Goal: Information Seeking & Learning: Learn about a topic

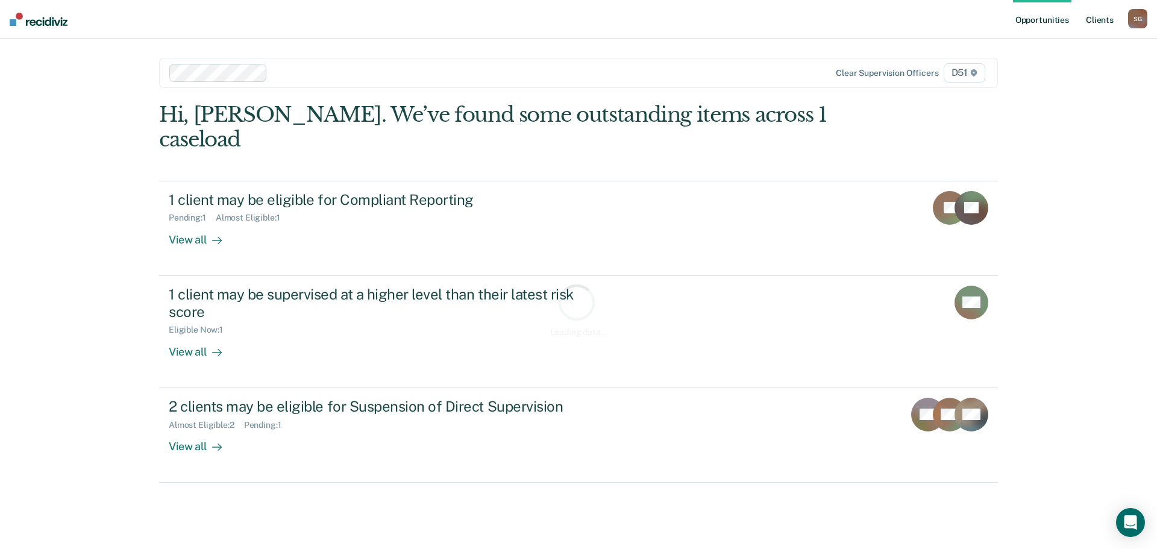
click at [1099, 17] on link "Client s" at bounding box center [1099, 19] width 33 height 39
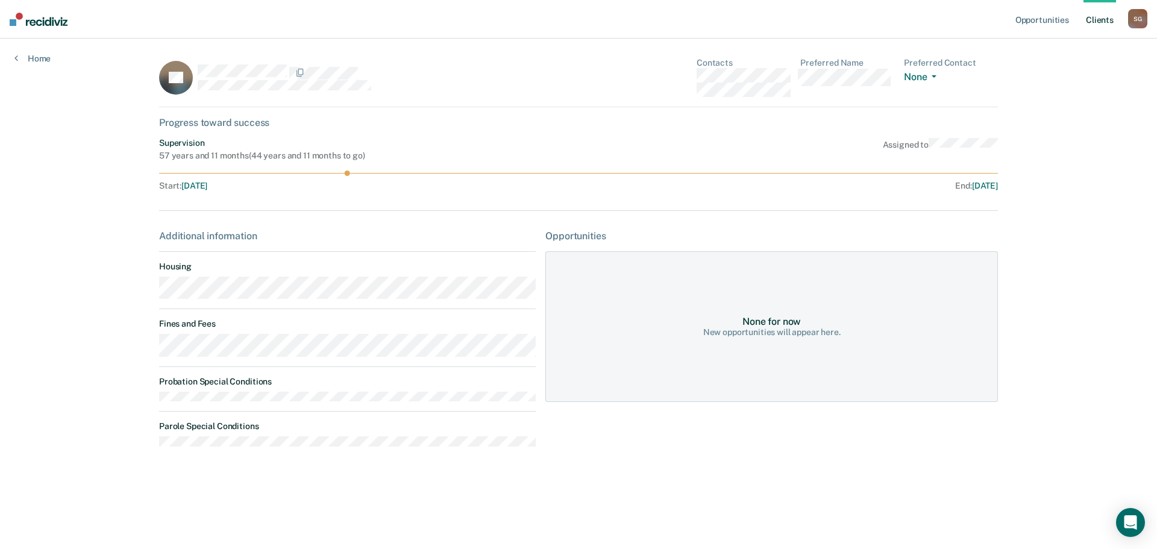
click at [1088, 20] on link "Client s" at bounding box center [1099, 19] width 33 height 39
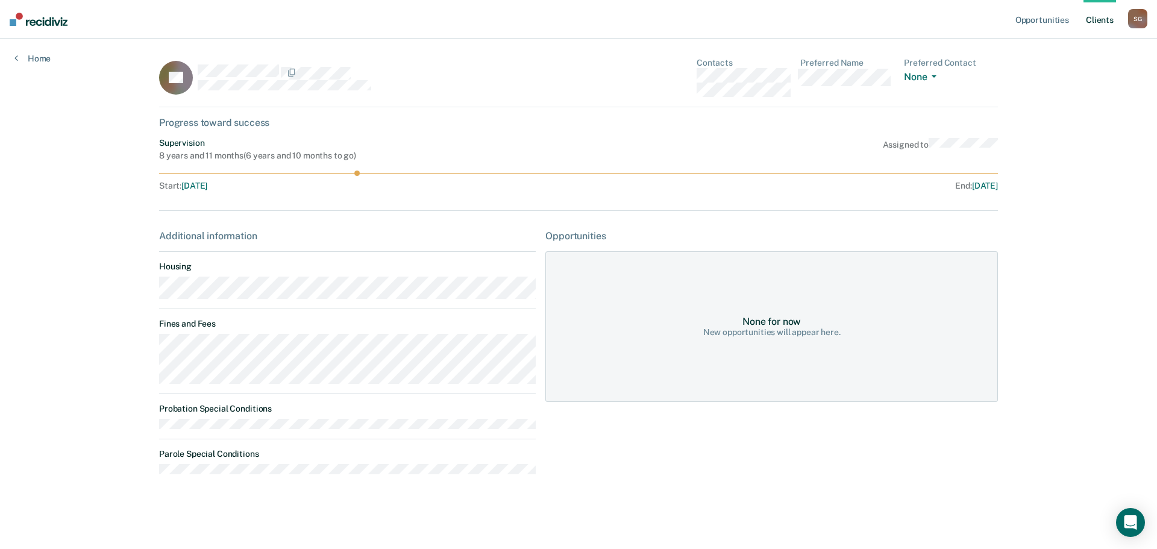
click at [149, 351] on main "LD Contacts Preferred Name Preferred Contact None Call Text Email None Progress…" at bounding box center [579, 279] width 868 height 481
click at [37, 57] on link "Home" at bounding box center [32, 58] width 36 height 11
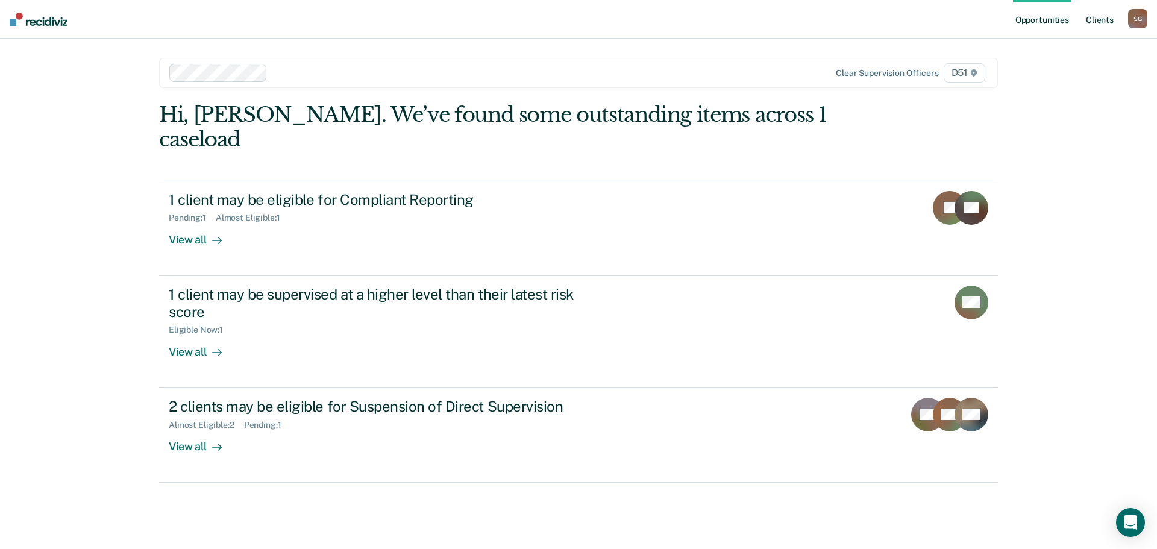
click at [1091, 27] on link "Client s" at bounding box center [1099, 19] width 33 height 39
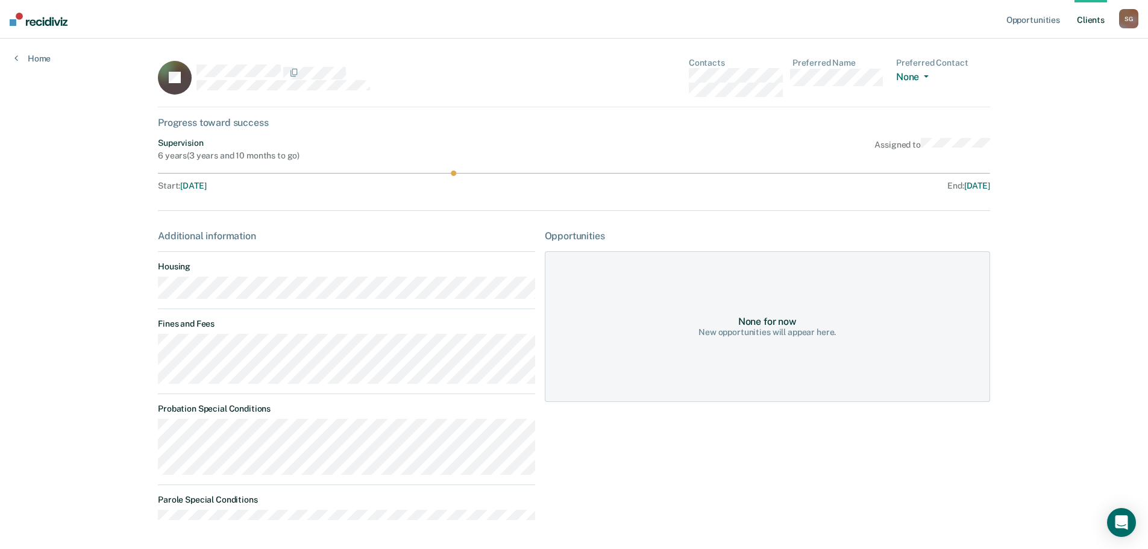
click at [130, 347] on div "Opportunities Client s [PERSON_NAME] S G Profile How it works Log Out Home EJ C…" at bounding box center [574, 296] width 1148 height 592
click at [1077, 17] on link "Client s" at bounding box center [1090, 19] width 33 height 39
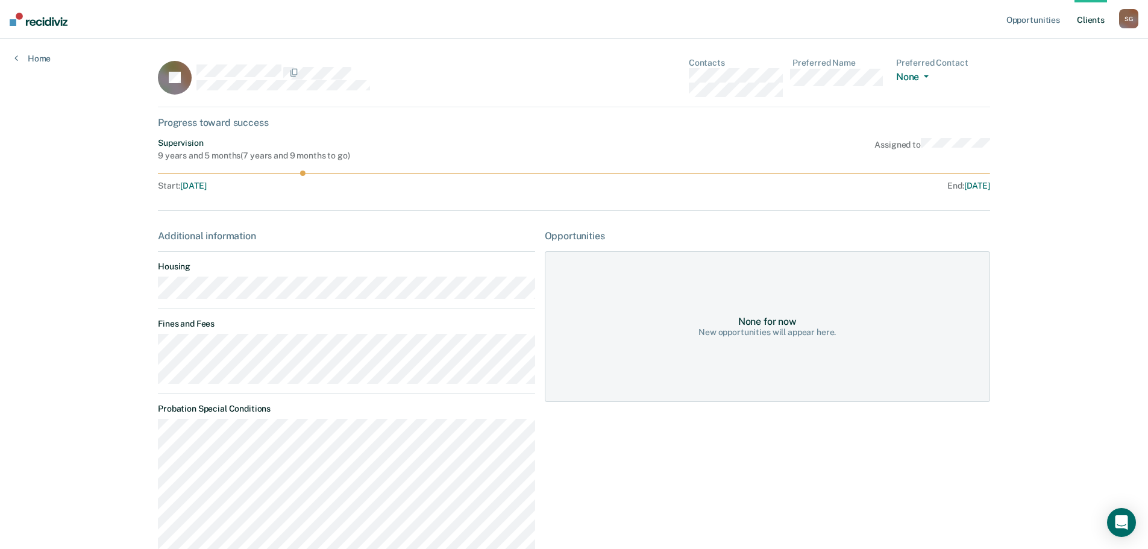
click at [1104, 18] on link "Client s" at bounding box center [1090, 19] width 33 height 39
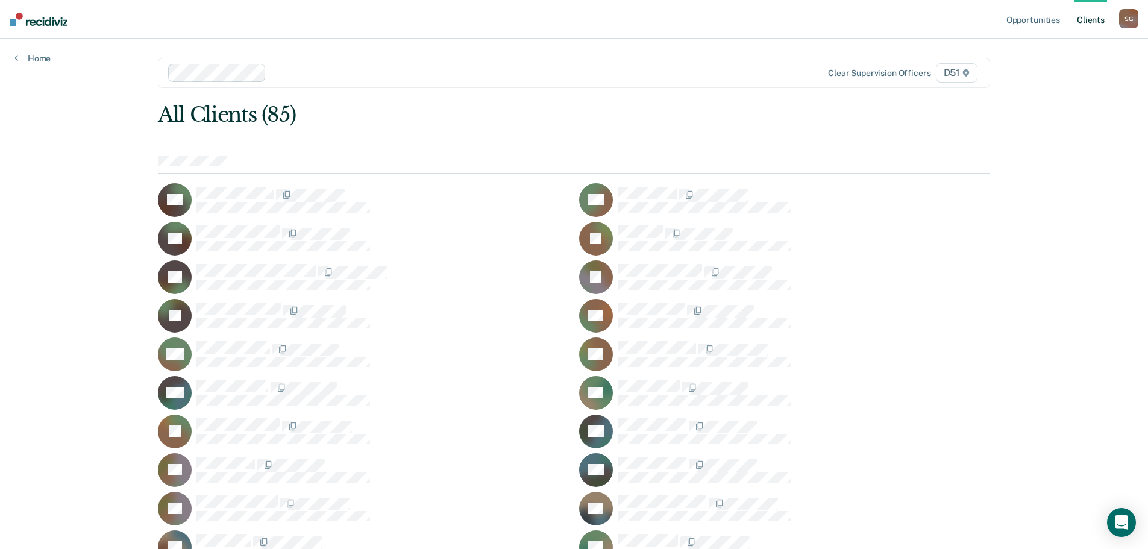
scroll to position [1230, 0]
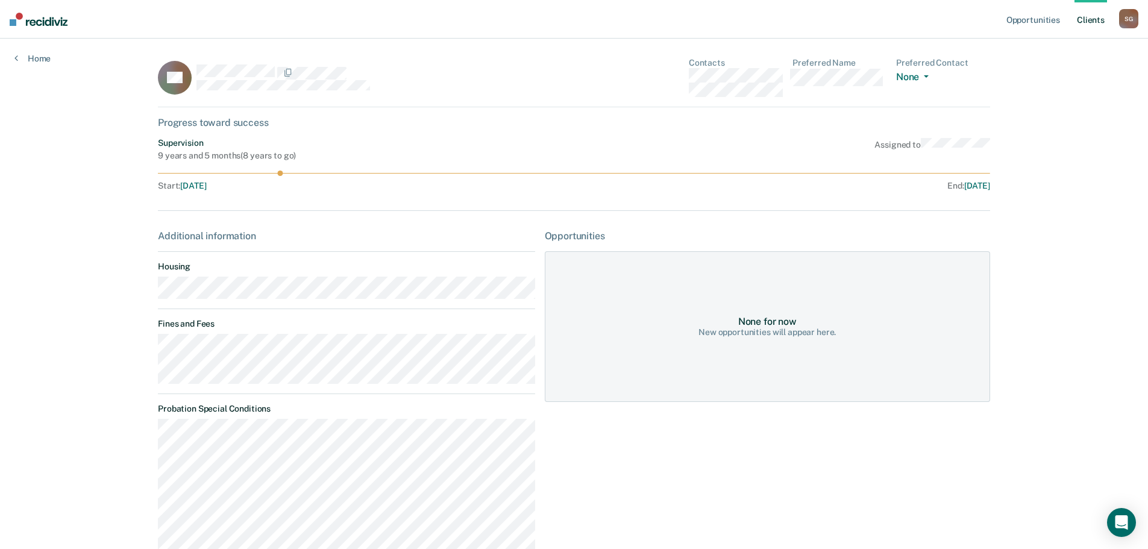
click at [96, 345] on div "Opportunities Client s [PERSON_NAME] S G Profile How it works Log Out Home CS C…" at bounding box center [574, 442] width 1148 height 884
click at [1097, 9] on link "Client s" at bounding box center [1090, 19] width 33 height 39
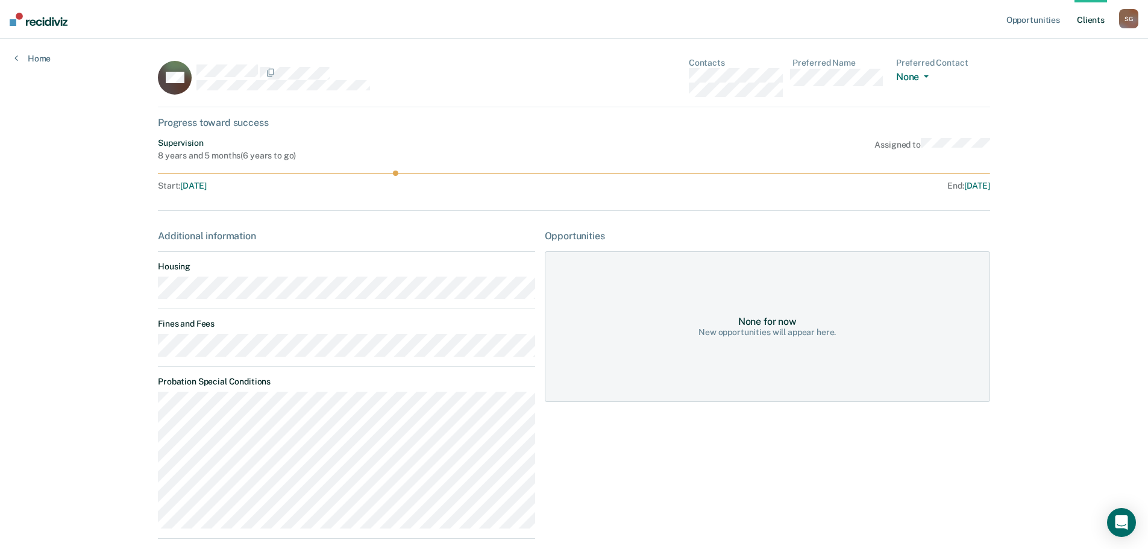
click at [146, 352] on main "HM Contacts Preferred Name Preferred Contact None Call Text Email None Progress…" at bounding box center [573, 328] width 861 height 578
click at [1087, 25] on link "Client s" at bounding box center [1090, 19] width 33 height 39
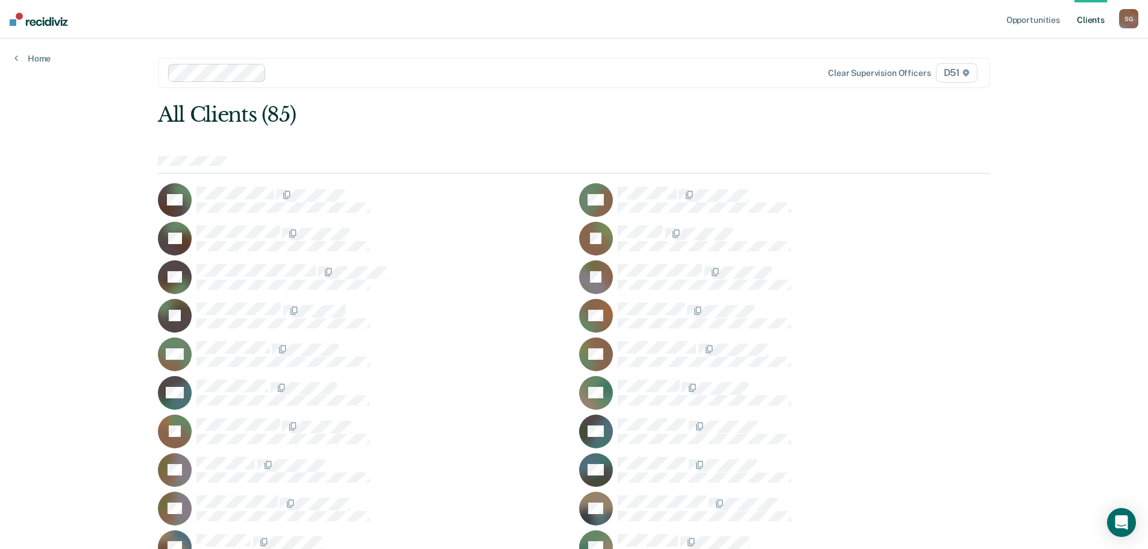
scroll to position [497, 0]
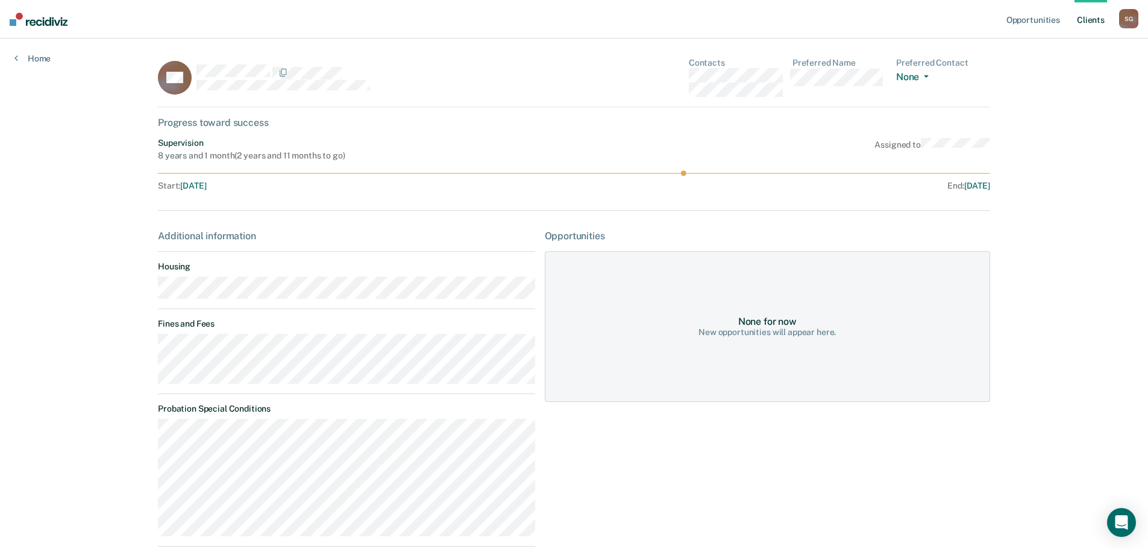
click at [1100, 13] on link "Client s" at bounding box center [1090, 19] width 33 height 39
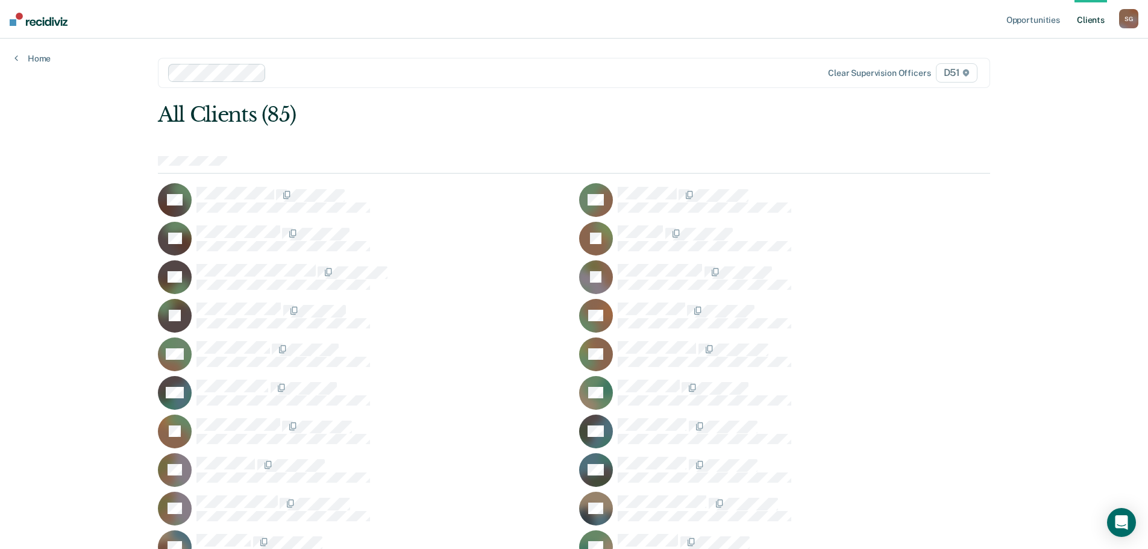
scroll to position [304, 0]
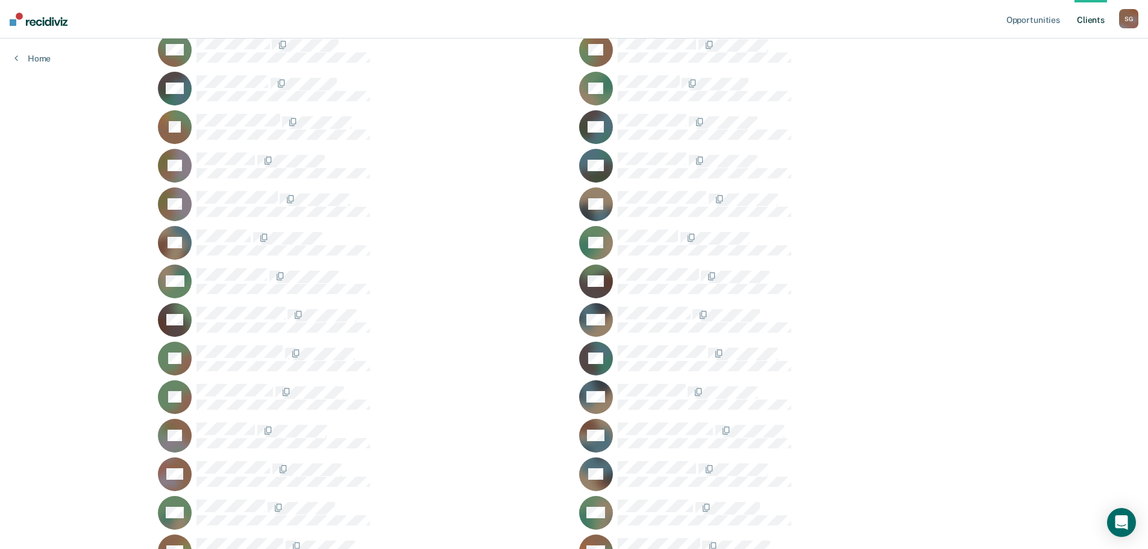
click at [605, 274] on rect at bounding box center [596, 281] width 34 height 34
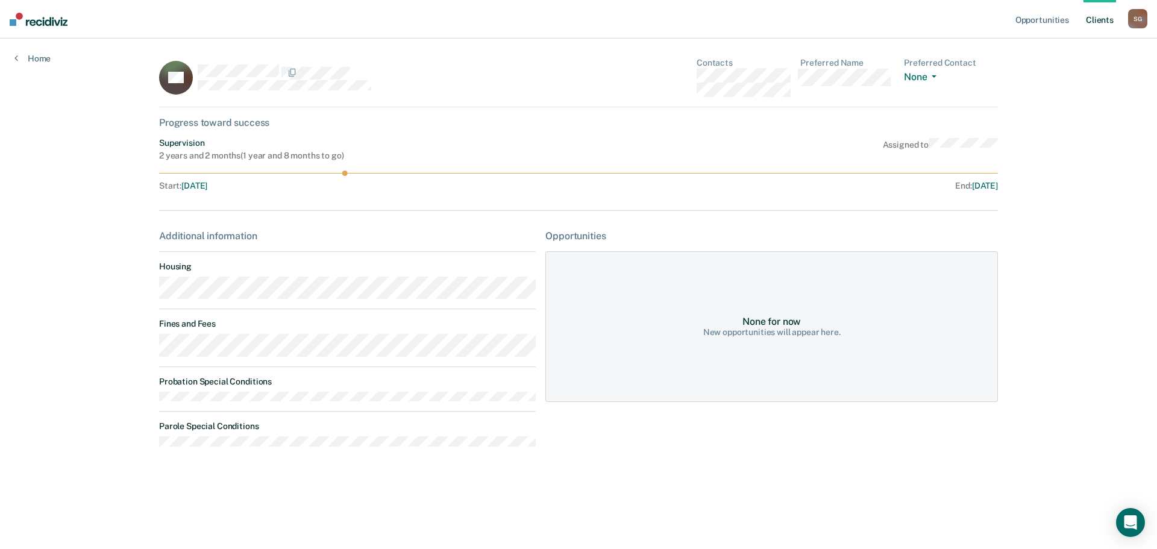
click at [158, 347] on main "BG Contacts Preferred Name Preferred Contact None Call Text Email None Progress…" at bounding box center [579, 279] width 868 height 481
click at [1080, 13] on ul "Opportunities Client s" at bounding box center [1070, 19] width 115 height 39
click at [1096, 23] on link "Client s" at bounding box center [1099, 19] width 33 height 39
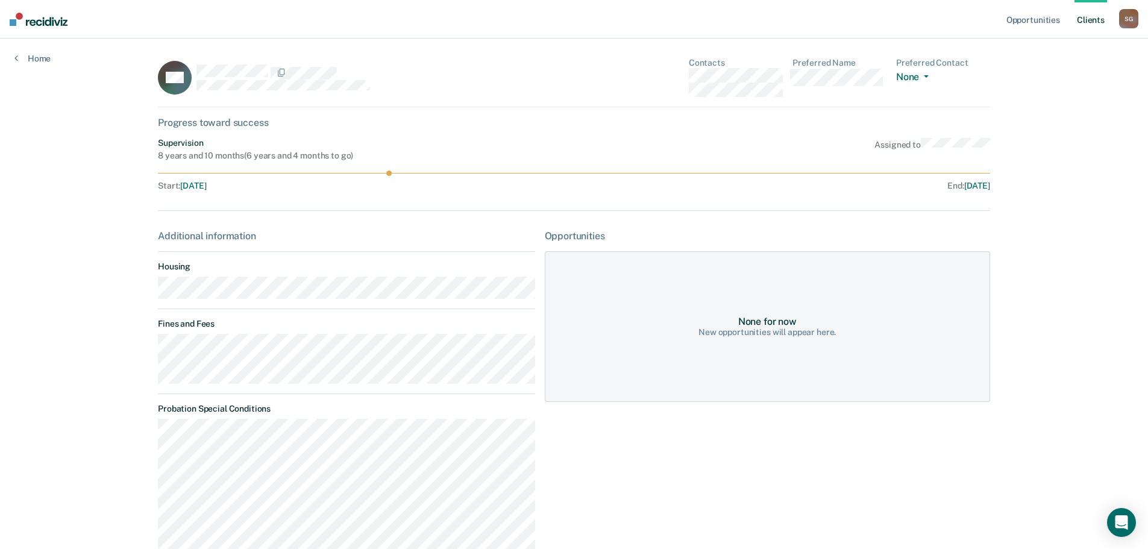
click at [144, 351] on main "WC Contacts Preferred Name Preferred Contact None Call Text Email None Progress…" at bounding box center [573, 439] width 861 height 800
click at [1087, 22] on link "Client s" at bounding box center [1090, 19] width 33 height 39
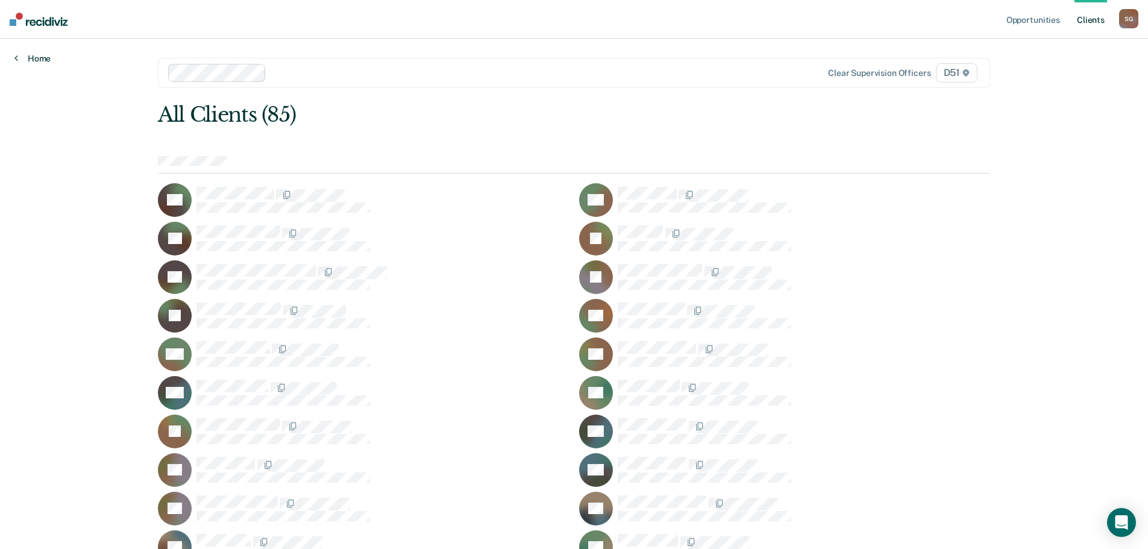
click at [40, 56] on link "Home" at bounding box center [32, 58] width 36 height 11
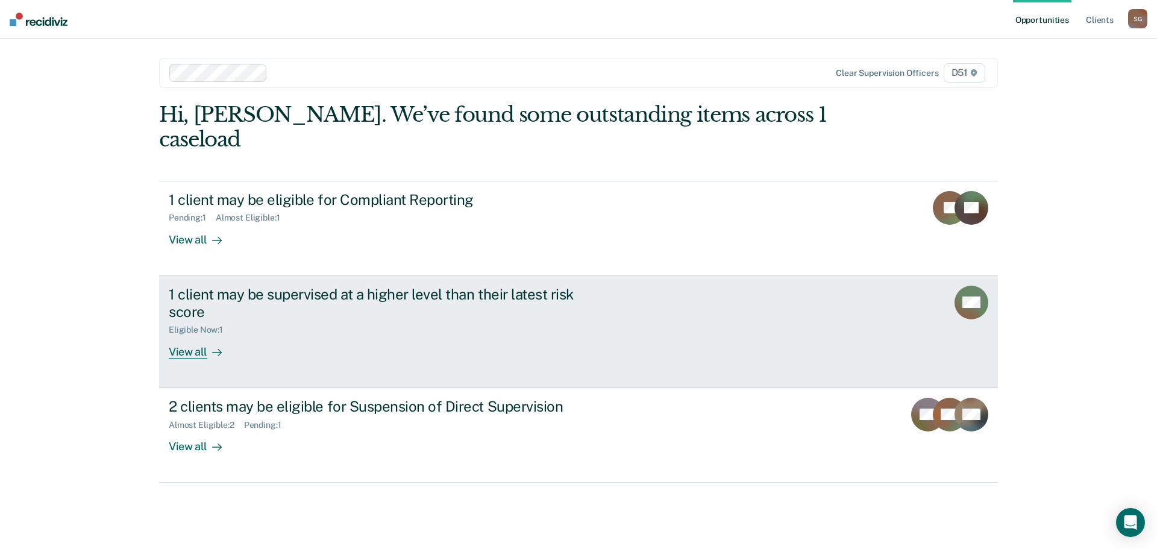
click at [501, 320] on div "Eligible Now : 1" at bounding box center [380, 327] width 423 height 15
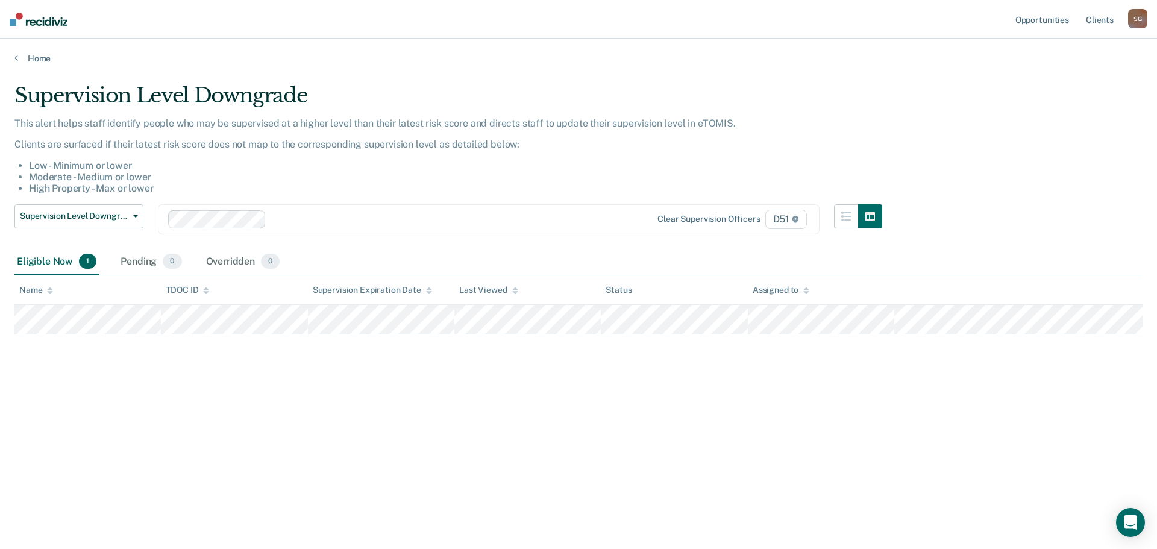
click at [36, 64] on main "Supervision Level Downgrade This alert helps staff identify people who may be s…" at bounding box center [578, 304] width 1157 height 481
click at [22, 49] on div "Home" at bounding box center [578, 51] width 1157 height 25
click at [34, 60] on link "Home" at bounding box center [578, 58] width 1128 height 11
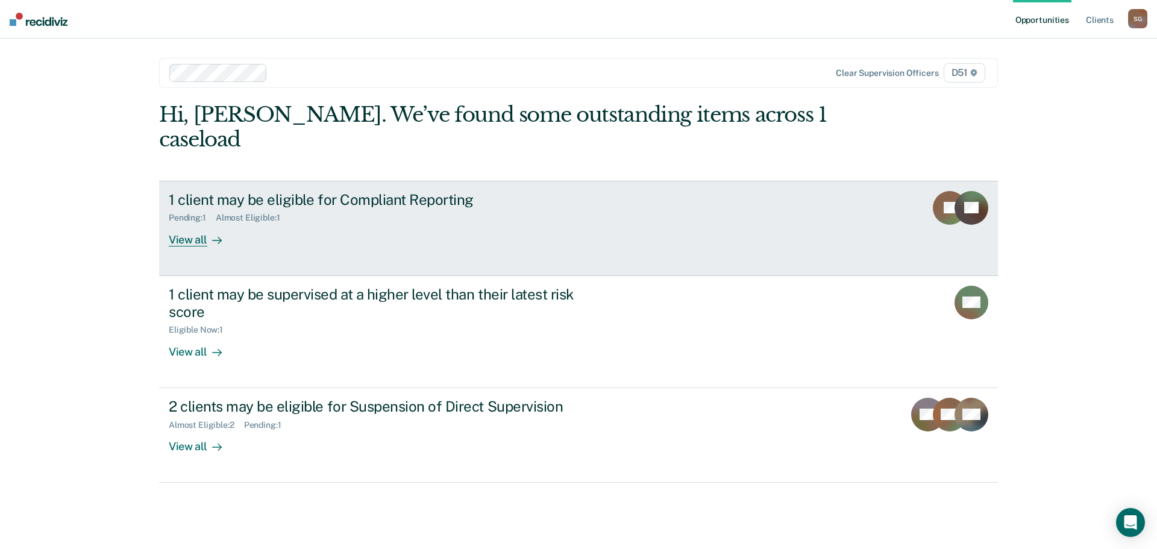
click at [445, 223] on link "1 client may be eligible for Compliant Reporting Pending : 1 Almost Eligible : …" at bounding box center [578, 228] width 839 height 95
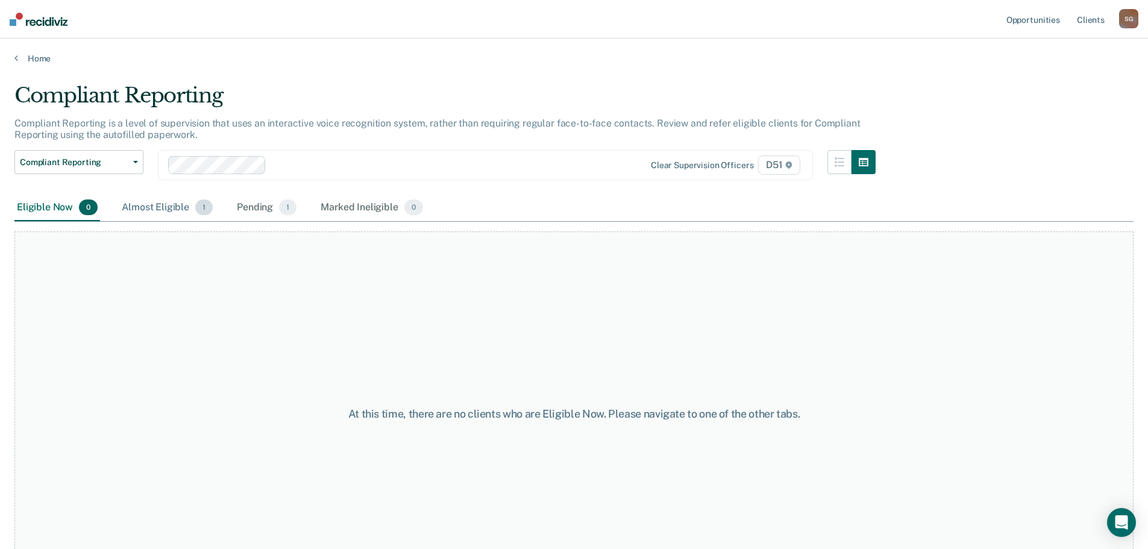
click at [161, 208] on div "Almost Eligible 1" at bounding box center [167, 208] width 96 height 27
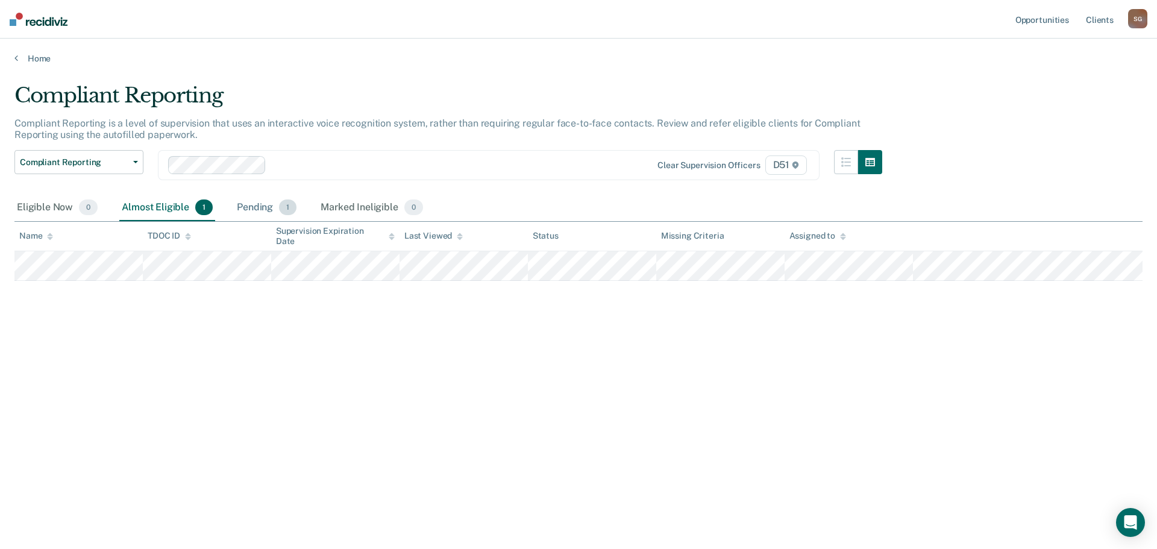
click at [269, 209] on div "Pending 1" at bounding box center [266, 208] width 64 height 27
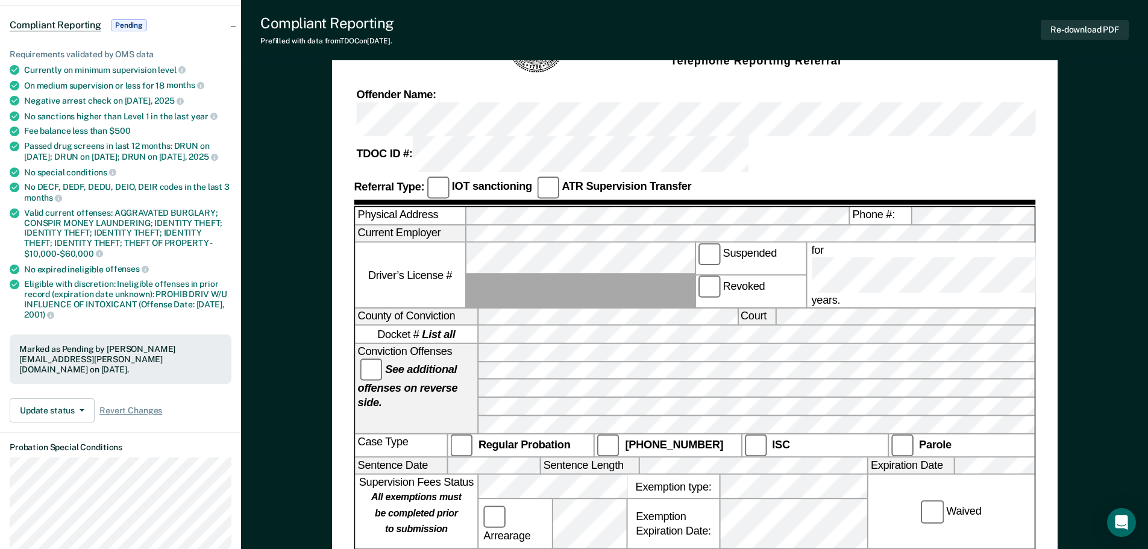
scroll to position [60, 0]
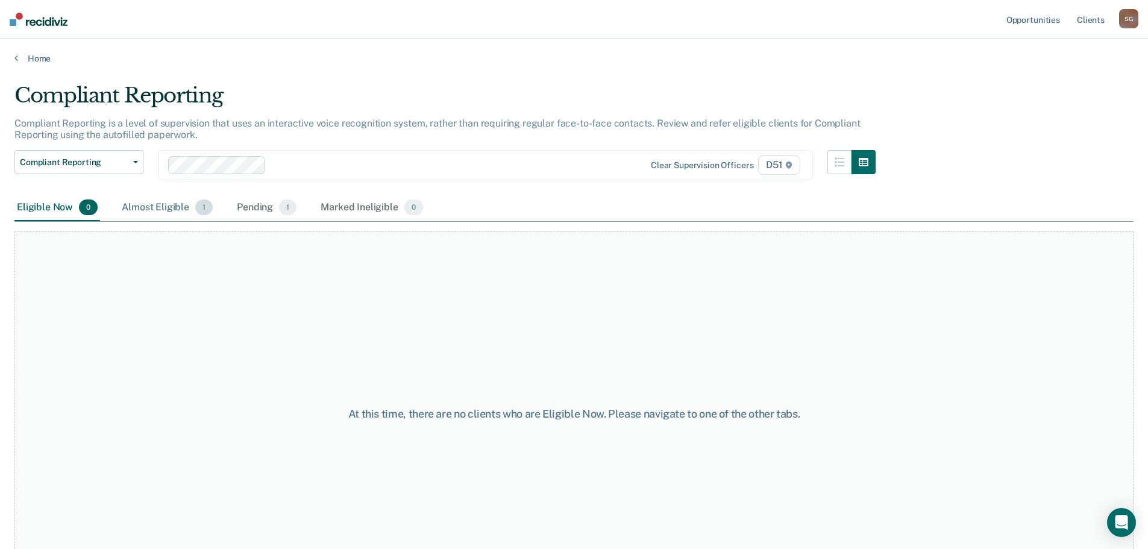
click at [177, 211] on div "Almost Eligible 1" at bounding box center [167, 208] width 96 height 27
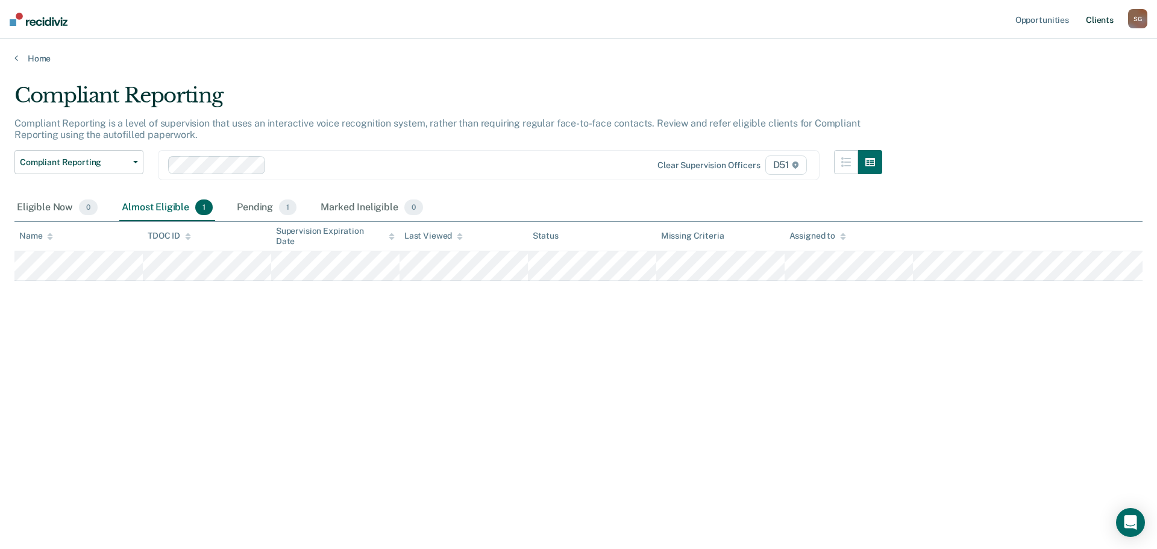
click at [1090, 28] on link "Client s" at bounding box center [1099, 19] width 33 height 39
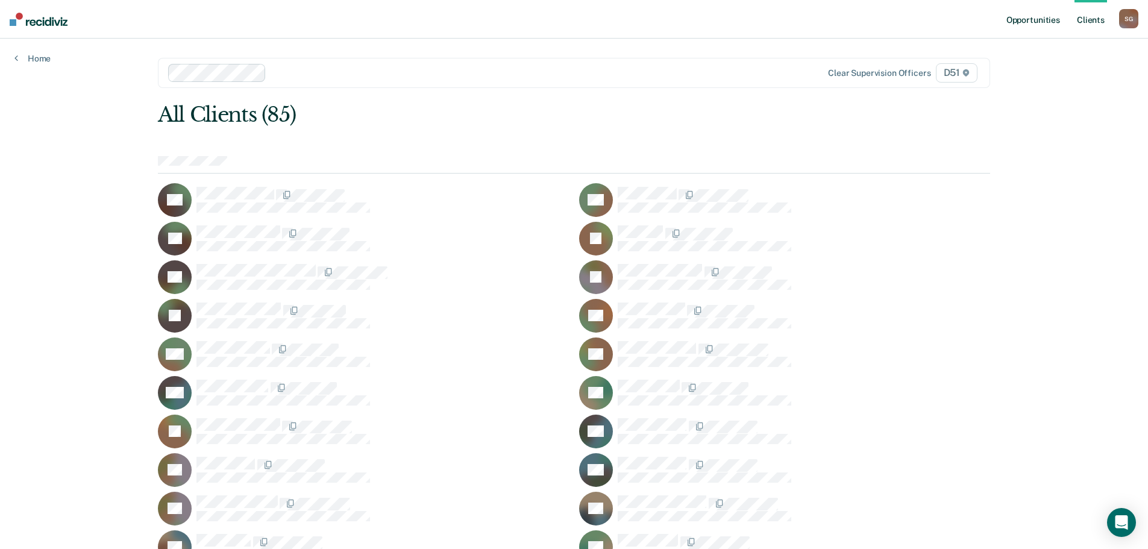
click at [1057, 23] on link "Opportunities" at bounding box center [1033, 19] width 58 height 39
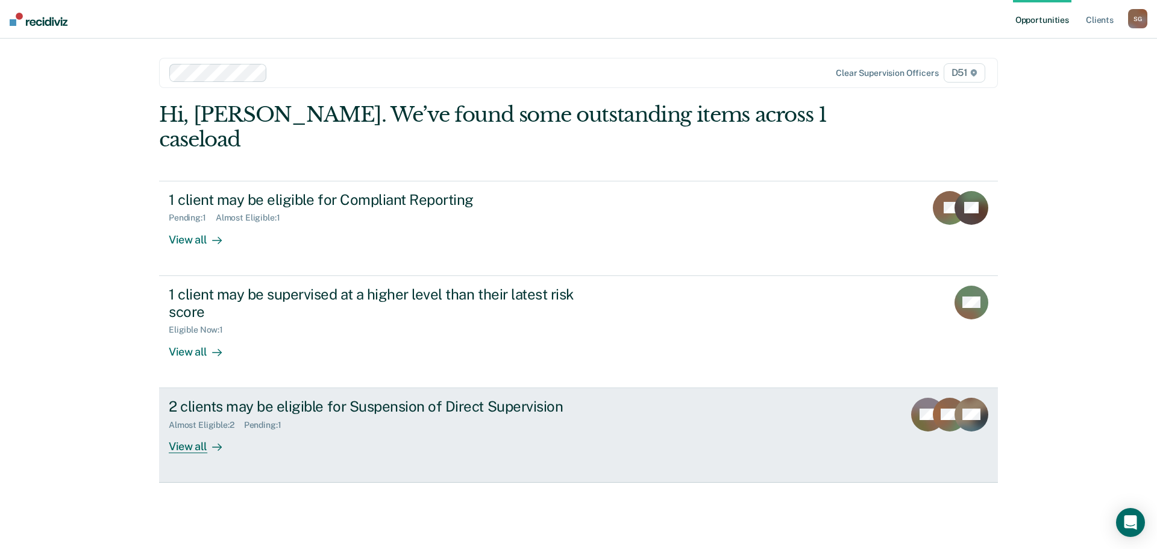
click at [599, 408] on div "2 clients may be eligible for Suspension of Direct Supervision Almost Eligible …" at bounding box center [395, 425] width 452 height 55
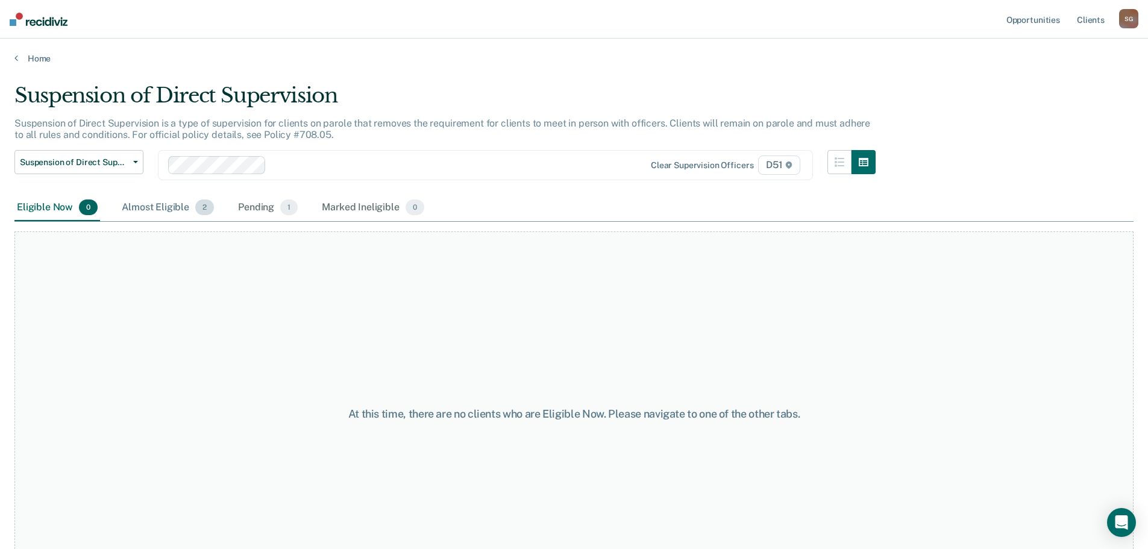
click at [137, 201] on div "Almost Eligible 2" at bounding box center [167, 208] width 97 height 27
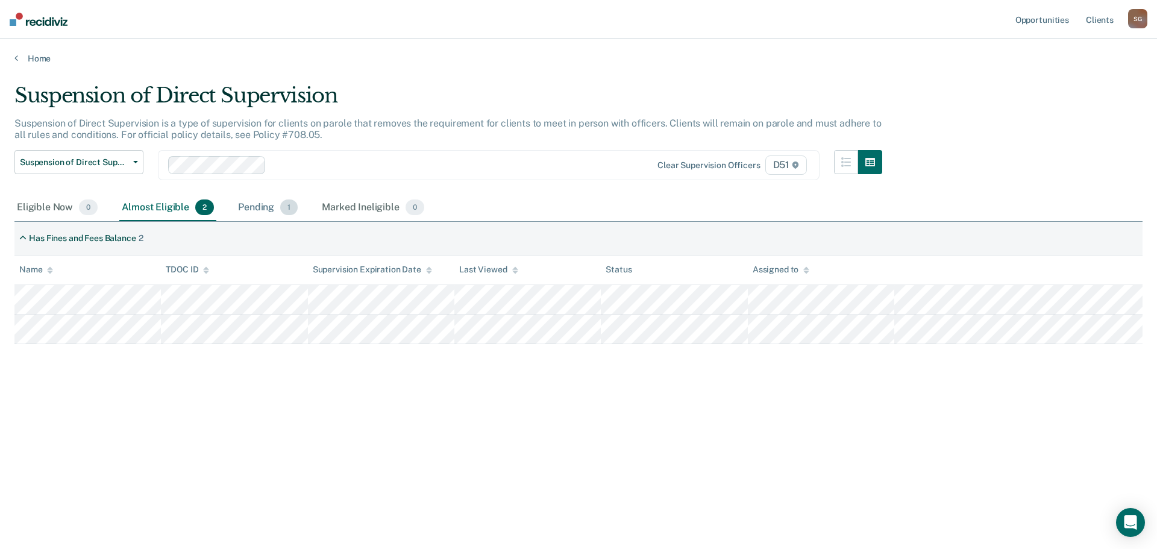
click at [264, 201] on div "Pending 1" at bounding box center [268, 208] width 64 height 27
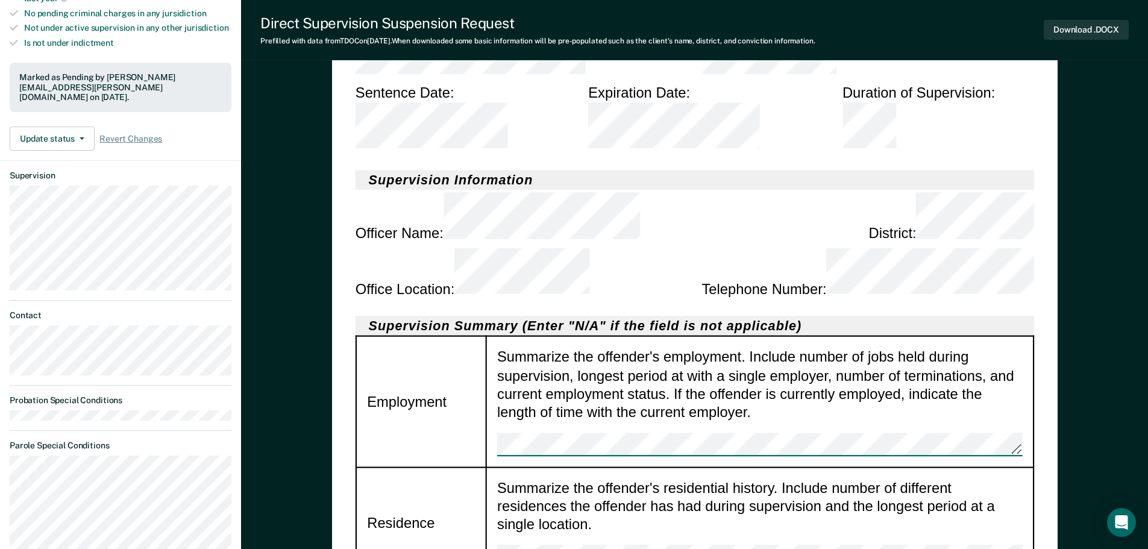
scroll to position [422, 0]
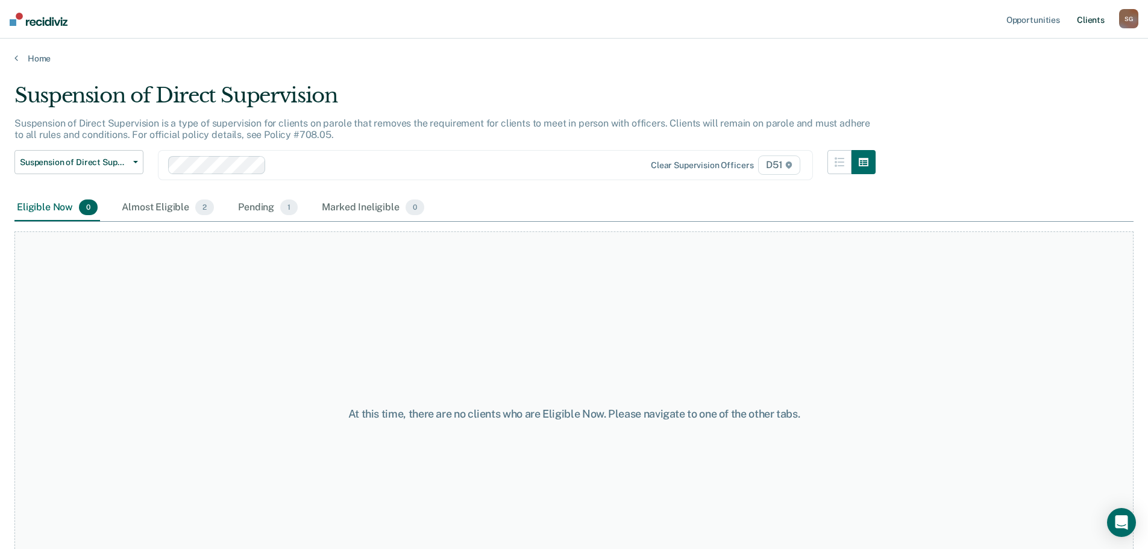
click at [1088, 11] on link "Client s" at bounding box center [1090, 19] width 33 height 39
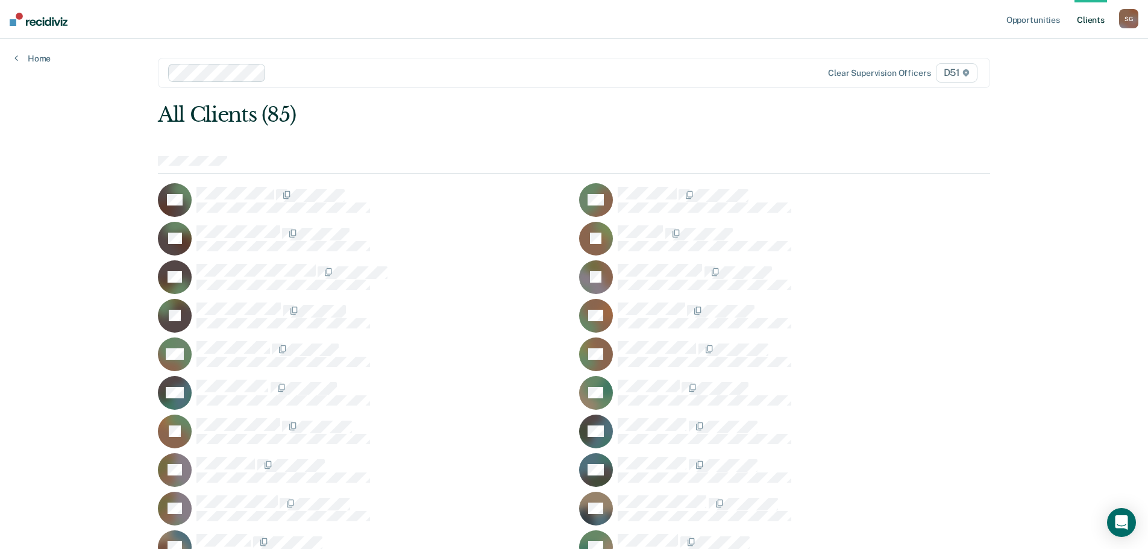
click at [665, 119] on div "All Clients (85)" at bounding box center [491, 114] width 666 height 25
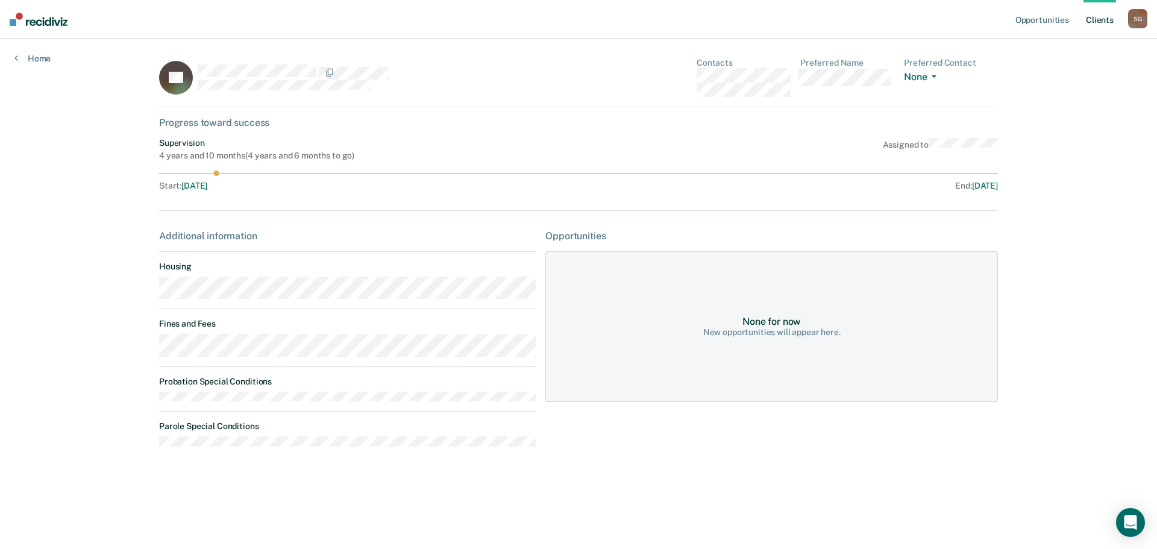
click at [120, 351] on div "Opportunities Client s [PERSON_NAME] S G Profile How it works Log Out Home SP C…" at bounding box center [578, 274] width 1157 height 549
click at [1091, 27] on link "Client s" at bounding box center [1099, 19] width 33 height 39
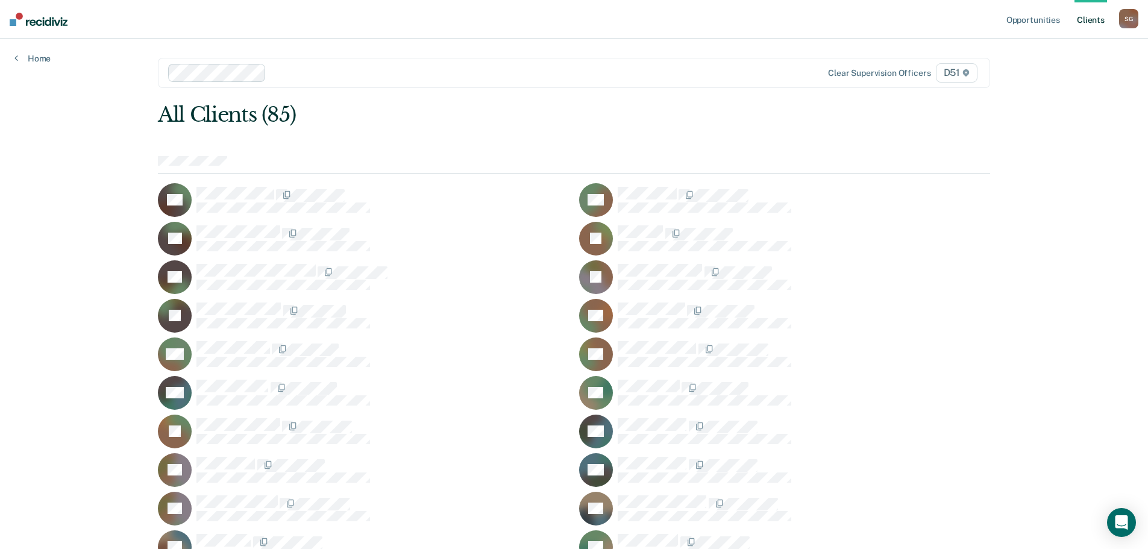
click at [554, 120] on div "All Clients (85)" at bounding box center [491, 114] width 666 height 25
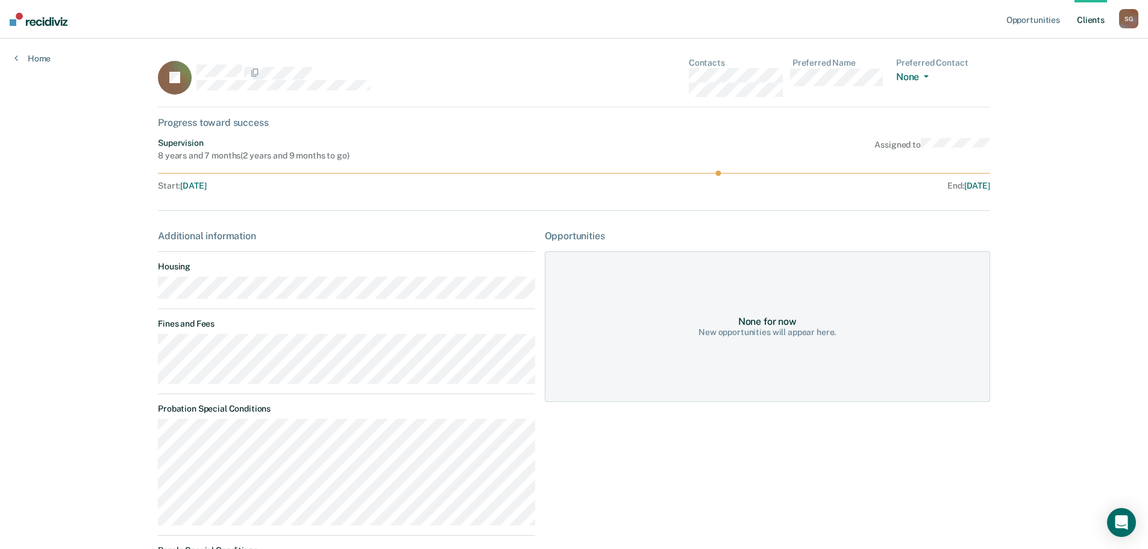
click at [149, 346] on main "IB Contacts Preferred Name Preferred Contact None Call Text Email None Progress…" at bounding box center [573, 326] width 861 height 575
click at [1087, 18] on link "Client s" at bounding box center [1090, 19] width 33 height 39
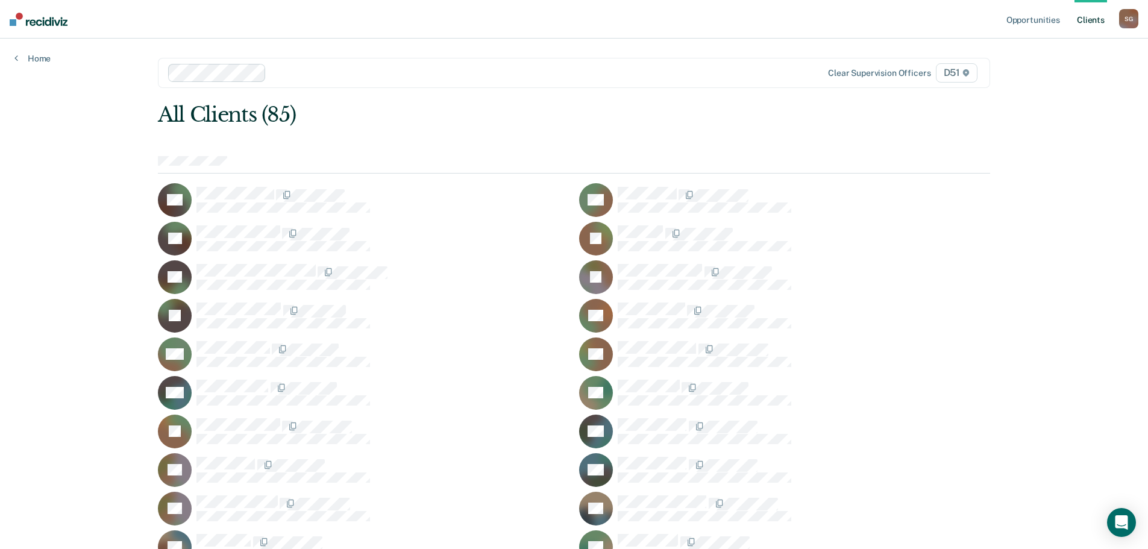
scroll to position [844, 0]
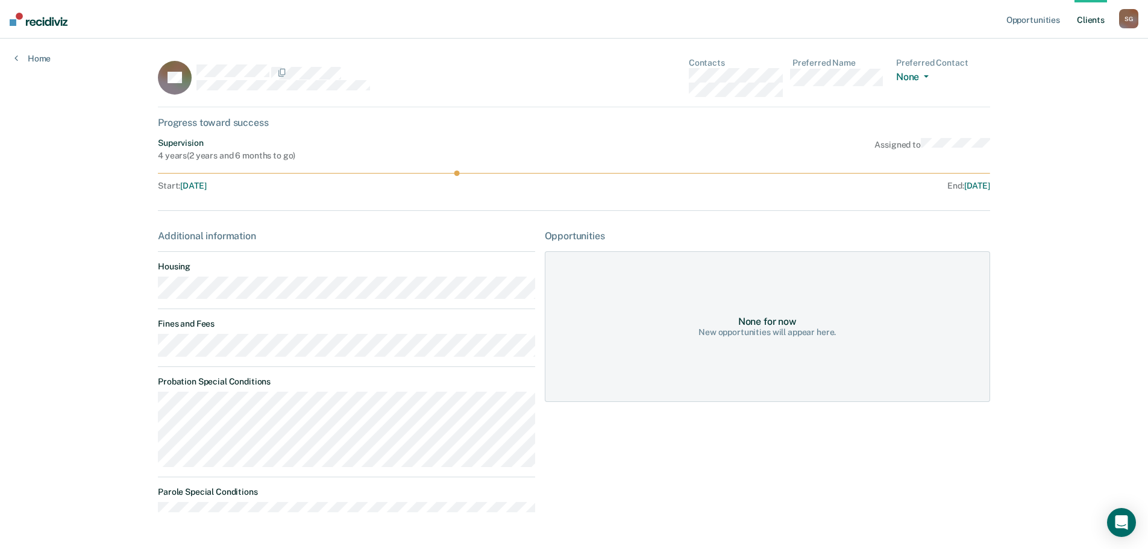
click at [145, 353] on main "PP Contacts Preferred Name Preferred Contact None Call Text Email None Progress…" at bounding box center [573, 297] width 861 height 517
click at [39, 61] on link "Home" at bounding box center [32, 58] width 36 height 11
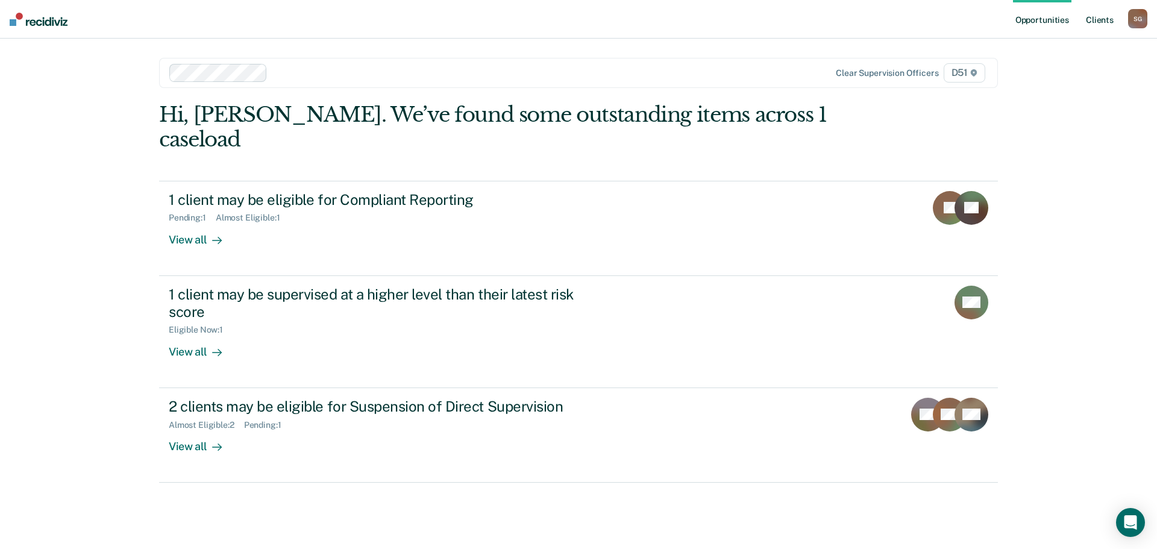
click at [1104, 27] on link "Client s" at bounding box center [1099, 19] width 33 height 39
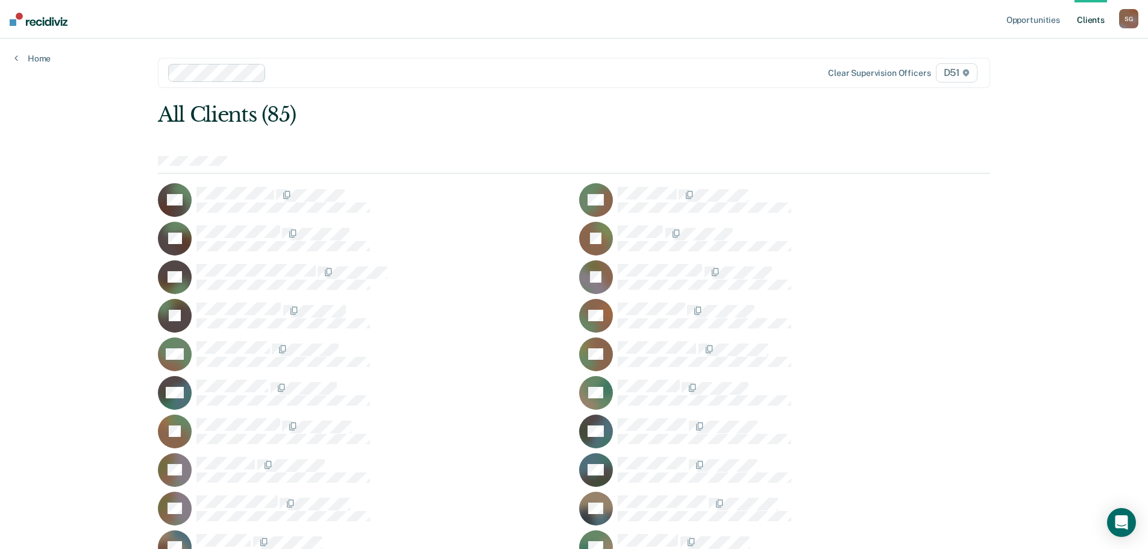
click at [499, 109] on div "All Clients (85)" at bounding box center [491, 114] width 666 height 25
click at [659, 530] on div "DF" at bounding box center [784, 547] width 411 height 34
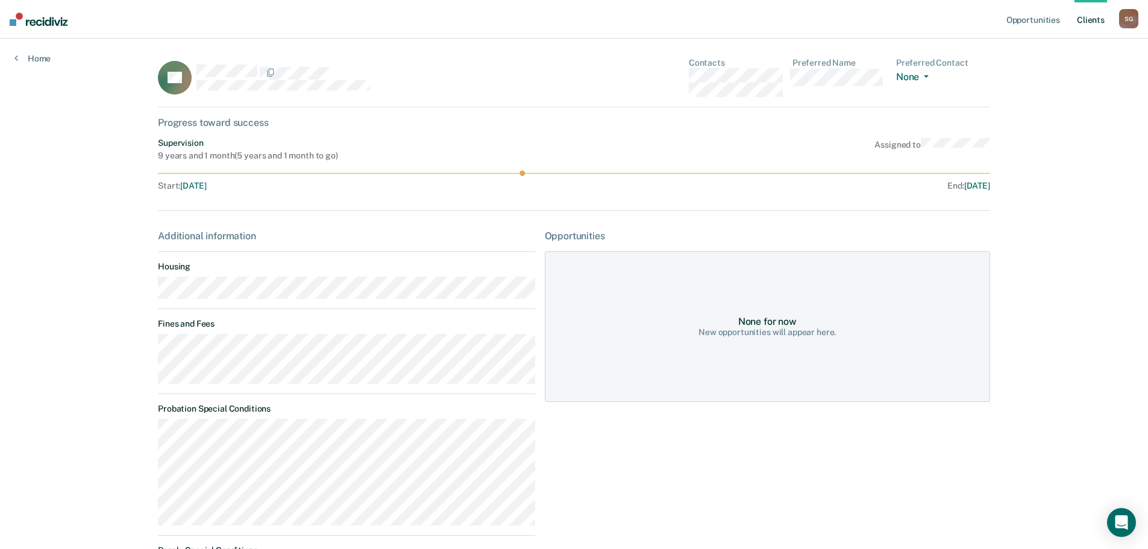
click at [152, 352] on main "DF Contacts Preferred Name Preferred Contact None Call Text Email None Progress…" at bounding box center [573, 326] width 861 height 575
click at [1095, 31] on link "Client s" at bounding box center [1090, 19] width 33 height 39
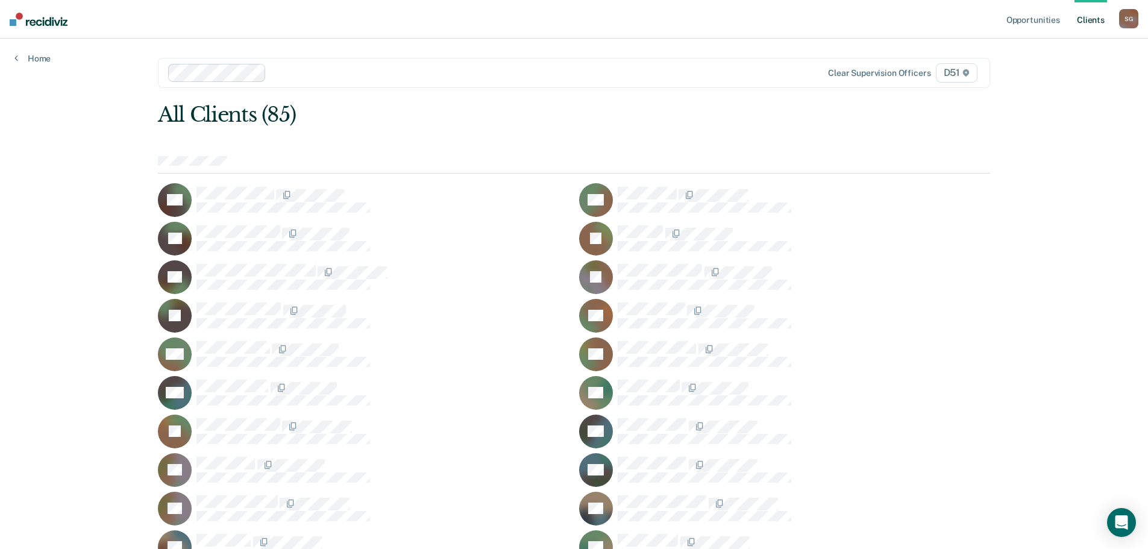
scroll to position [1037, 0]
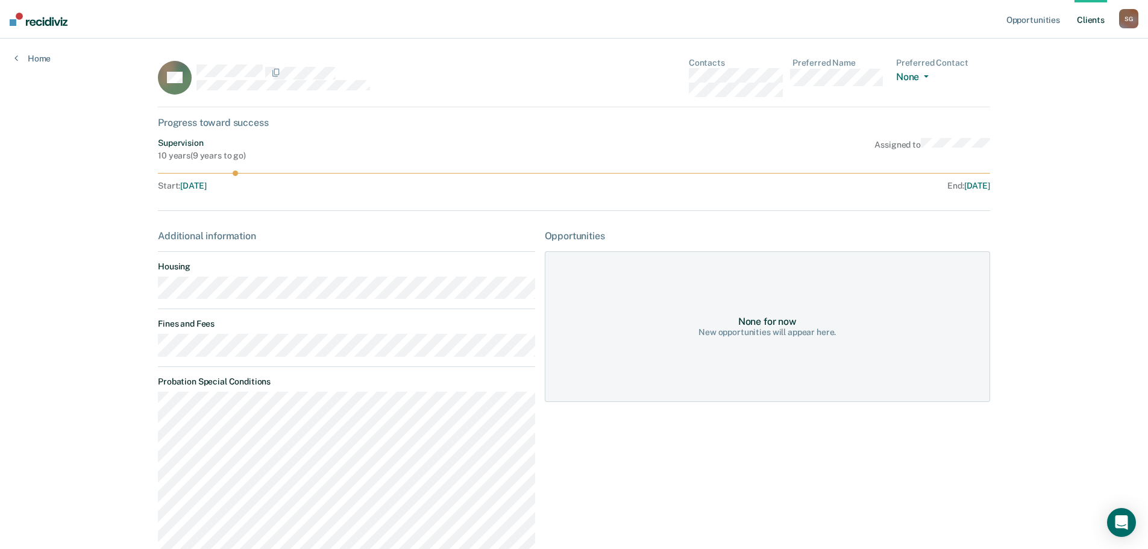
click at [115, 350] on div "Opportunities Client s [PERSON_NAME] S G Profile How it works Log Out Home AS C…" at bounding box center [574, 386] width 1148 height 772
click at [1086, 23] on link "Client s" at bounding box center [1090, 19] width 33 height 39
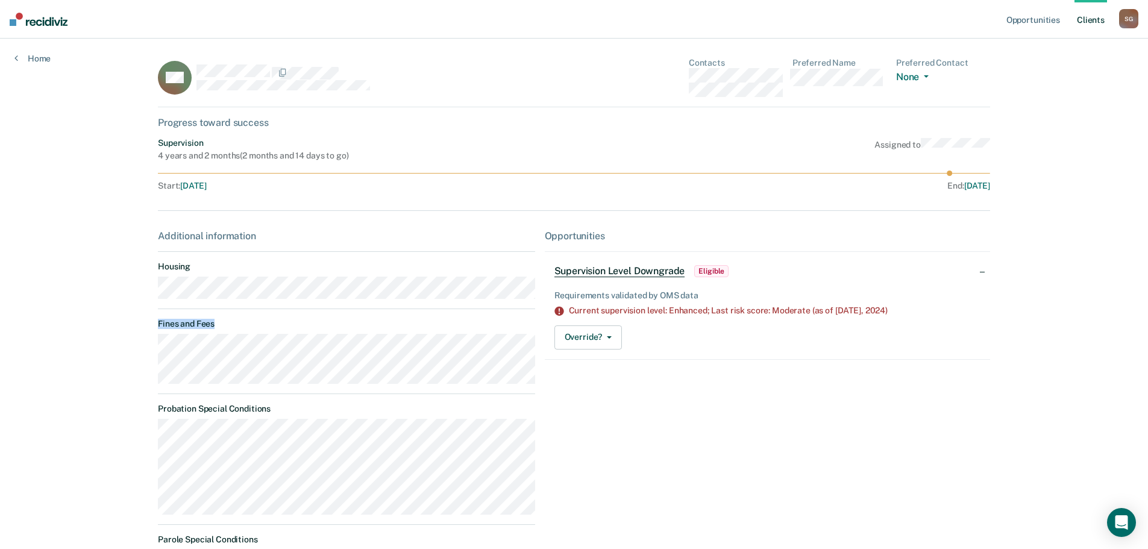
drag, startPoint x: 263, startPoint y: 384, endPoint x: 149, endPoint y: 347, distance: 119.8
click at [149, 347] on main "MC Contacts Preferred Name Preferred Contact None Call Text Email None Progress…" at bounding box center [573, 321] width 861 height 564
copy dt "Fines and Fees"
click at [1100, 25] on link "Client s" at bounding box center [1090, 19] width 33 height 39
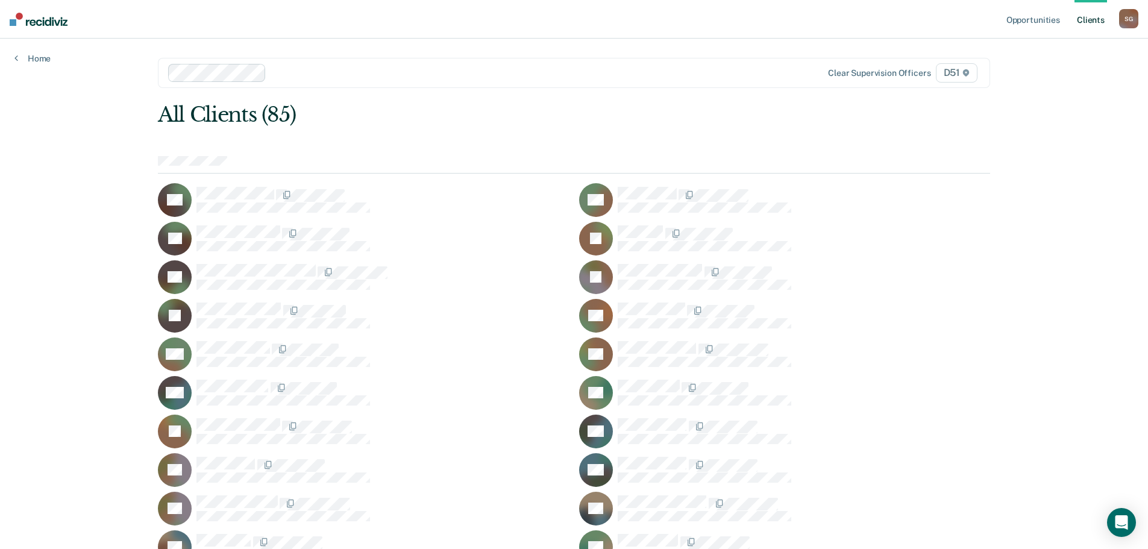
scroll to position [458, 0]
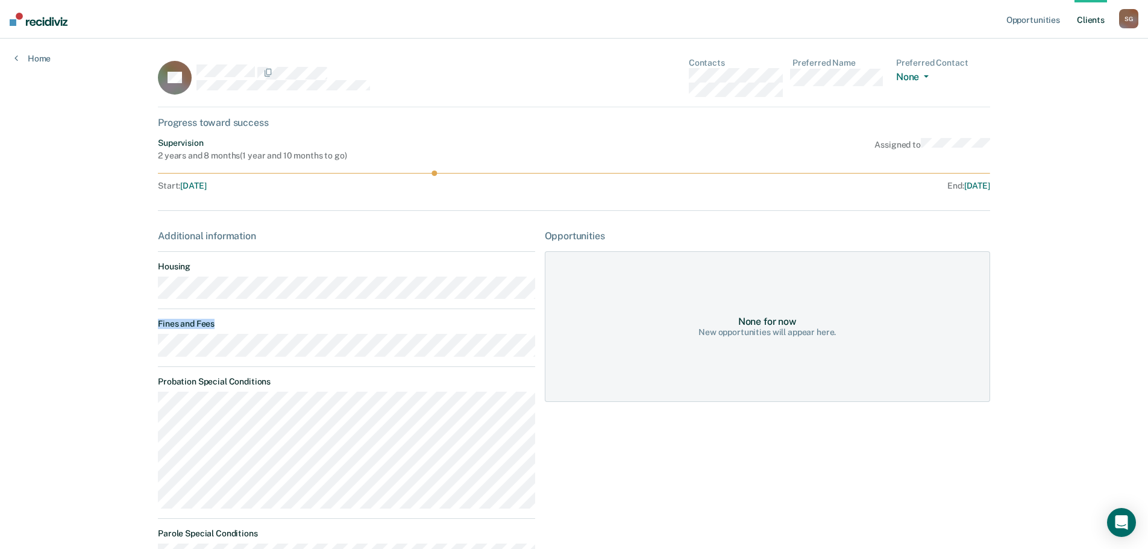
drag, startPoint x: 220, startPoint y: 357, endPoint x: 145, endPoint y: 347, distance: 76.0
click at [145, 347] on main "DL Contacts Preferred Name Preferred Contact None Call Text Email None Progress…" at bounding box center [573, 318] width 861 height 559
click at [1100, 27] on link "Client s" at bounding box center [1090, 19] width 33 height 39
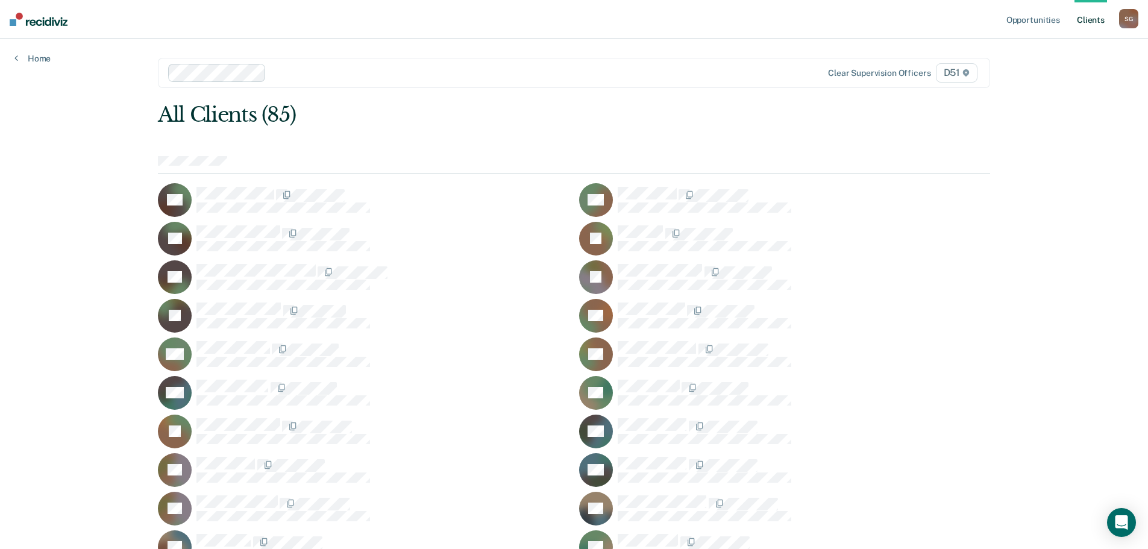
scroll to position [420, 0]
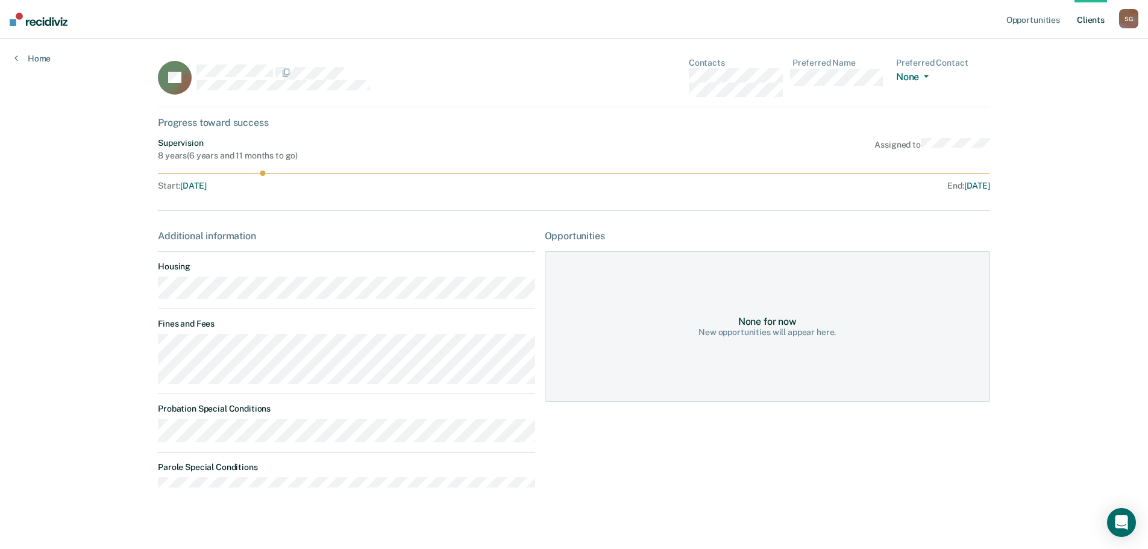
click at [150, 349] on main "JH Contacts Preferred Name Preferred Contact None Call Text Email None Progress…" at bounding box center [573, 285] width 861 height 492
